Goal: Task Accomplishment & Management: Manage account settings

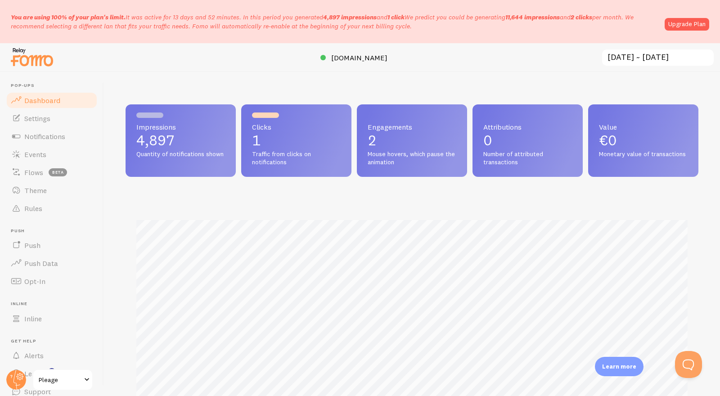
click at [10, 370] on div at bounding box center [16, 380] width 22 height 22
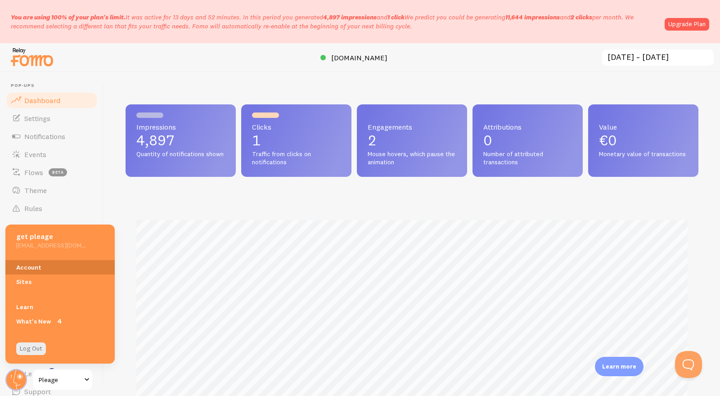
click at [37, 267] on link "Account" at bounding box center [59, 267] width 109 height 14
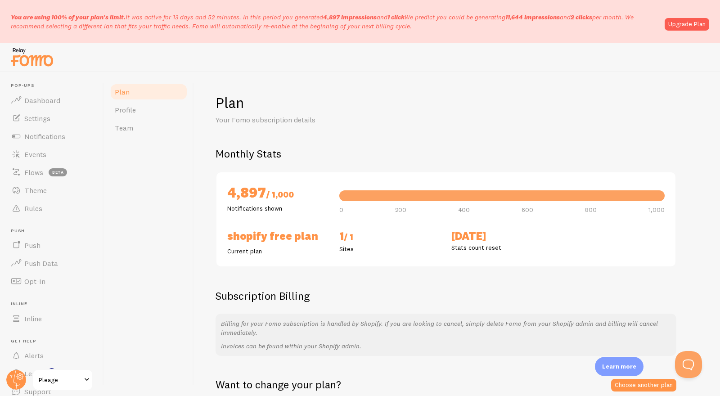
scroll to position [38, 0]
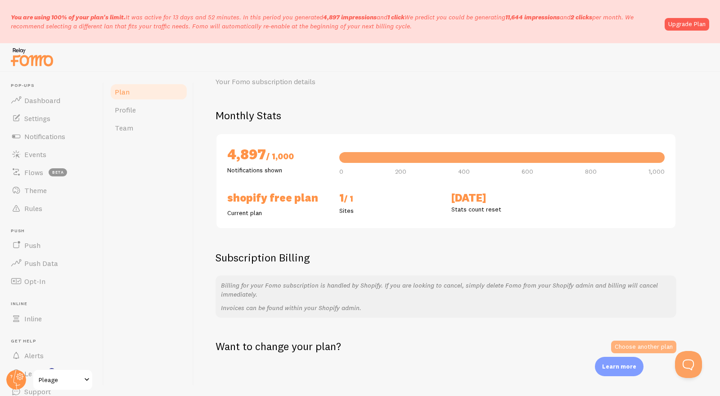
click at [657, 344] on link "Choose another plan" at bounding box center [643, 347] width 65 height 13
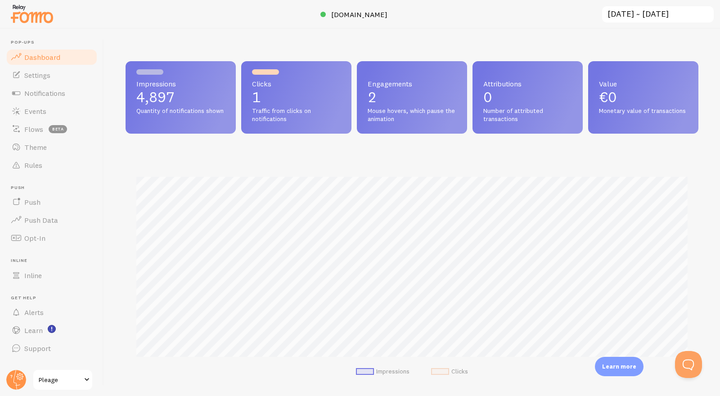
scroll to position [236, 573]
click at [15, 376] on circle at bounding box center [16, 380] width 20 height 20
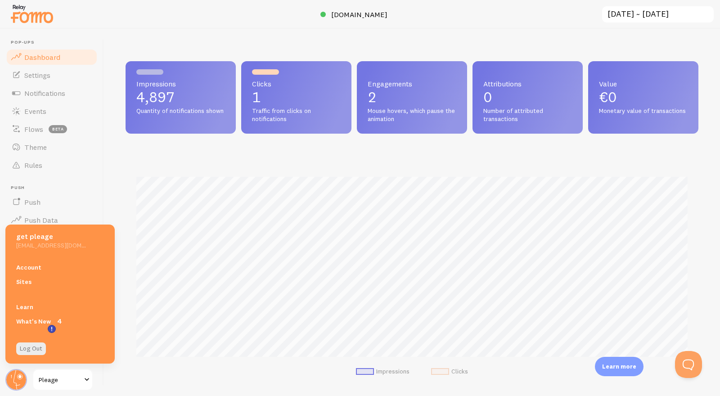
click at [62, 267] on link "Account" at bounding box center [59, 267] width 109 height 14
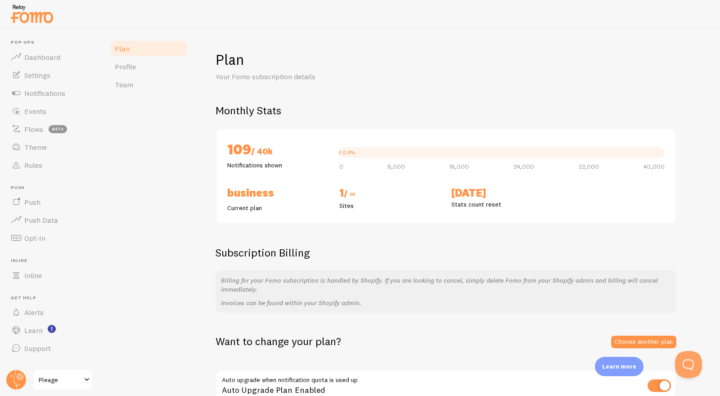
click at [186, 182] on div "Plan Profile Team" at bounding box center [149, 212] width 90 height 367
click at [173, 20] on div at bounding box center [360, 14] width 720 height 29
click at [508, 73] on div "Plan Your Fomo subscription details" at bounding box center [457, 66] width 483 height 32
